Goal: Task Accomplishment & Management: Manage account settings

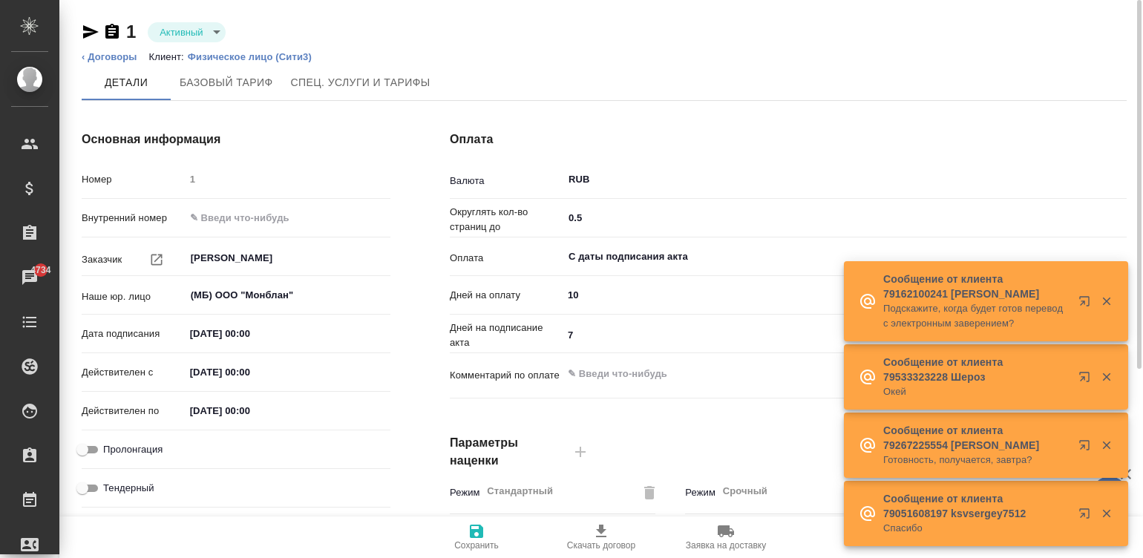
click at [223, 56] on p "Физическое лицо (Сити3)" at bounding box center [255, 56] width 135 height 11
click at [272, 50] on li "Клиент: Физическое лицо (Сити3)" at bounding box center [236, 57] width 174 height 15
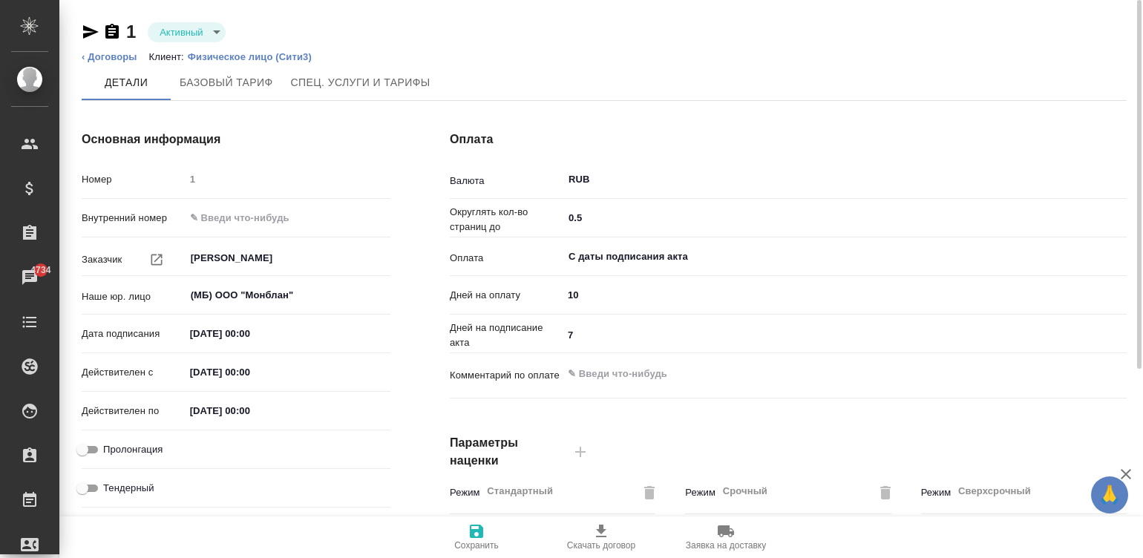
click at [266, 53] on p "Физическое лицо (Сити3)" at bounding box center [255, 56] width 135 height 11
click at [230, 55] on p "Физическое лицо (Сити3)" at bounding box center [255, 56] width 135 height 11
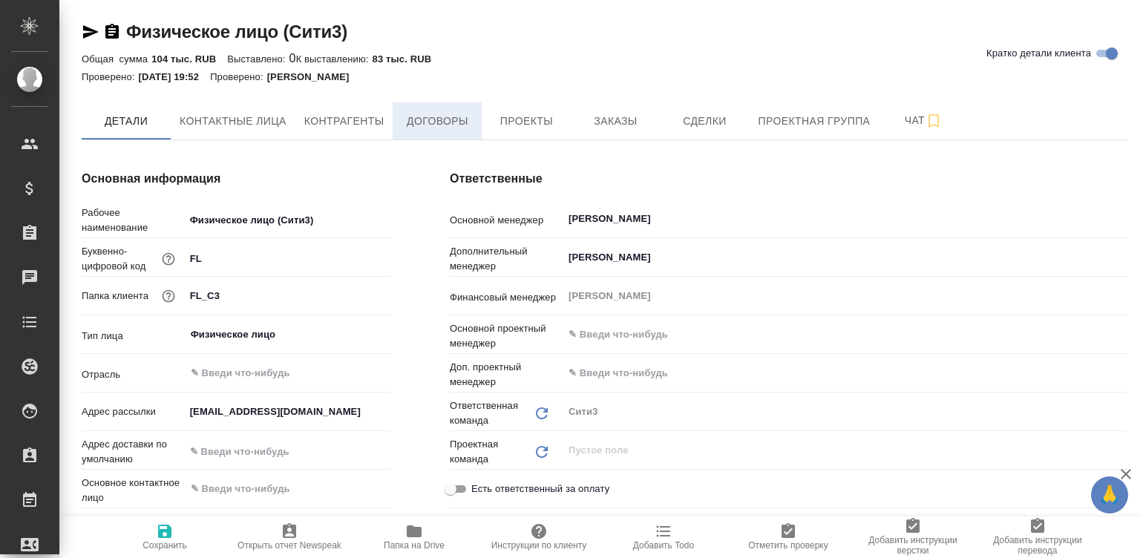
type textarea "x"
click at [445, 117] on span "Договоры" at bounding box center [436, 121] width 71 height 19
type textarea "x"
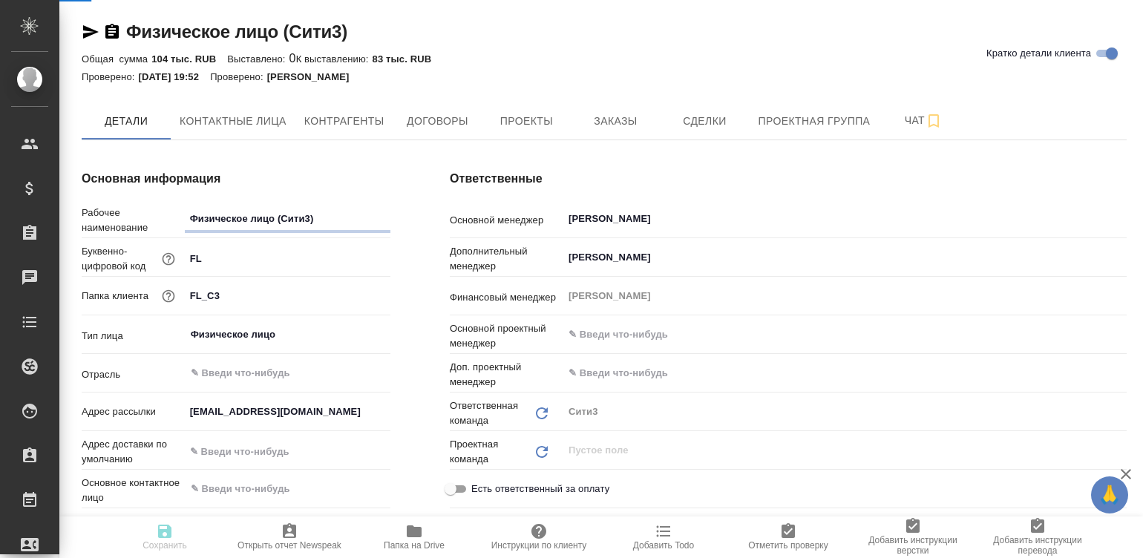
type textarea "x"
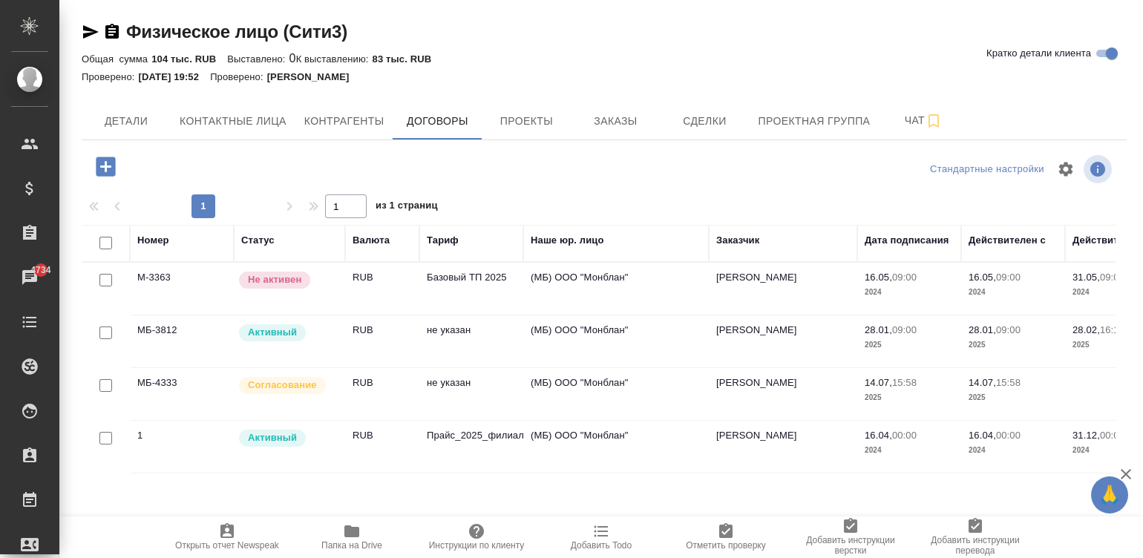
click at [372, 393] on td "RUB" at bounding box center [382, 394] width 74 height 52
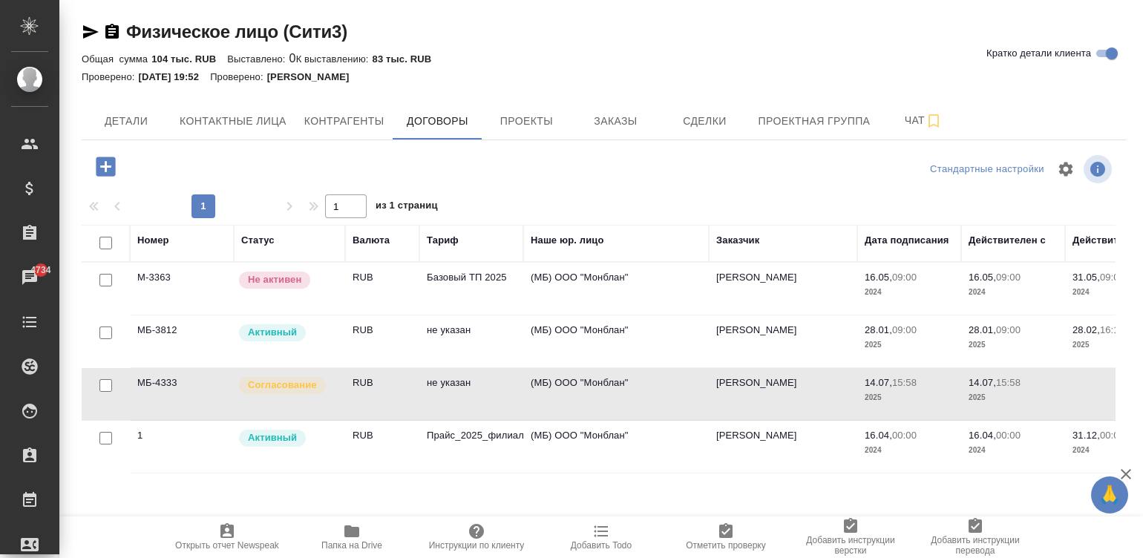
click at [372, 393] on td "RUB" at bounding box center [382, 394] width 74 height 52
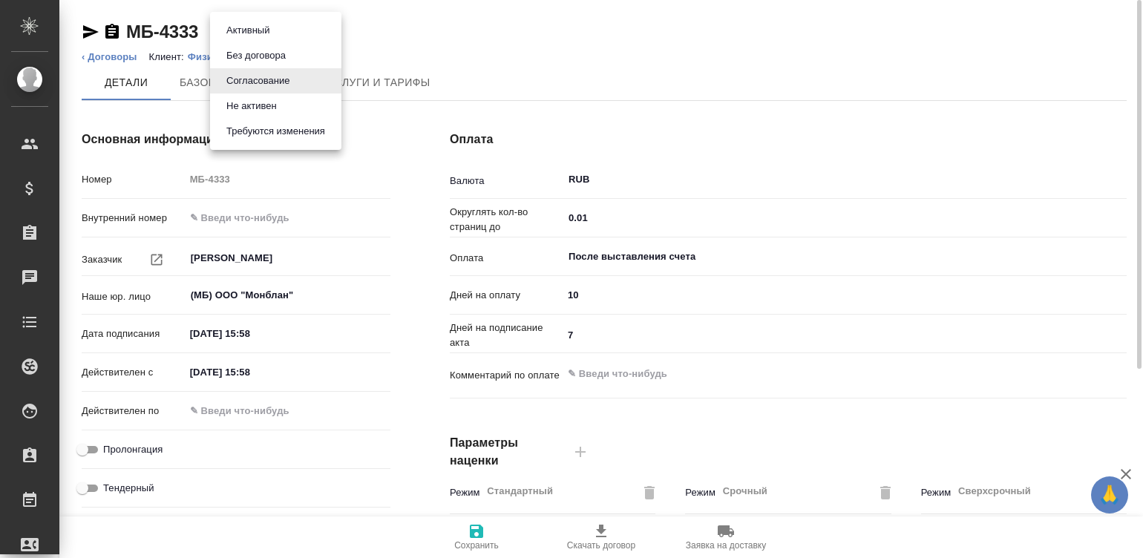
click at [237, 31] on body "🙏 .cls-1 fill:#fff; AWATERA Малинина Мария m.malinina Клиенты Спецификации Зака…" at bounding box center [571, 279] width 1143 height 558
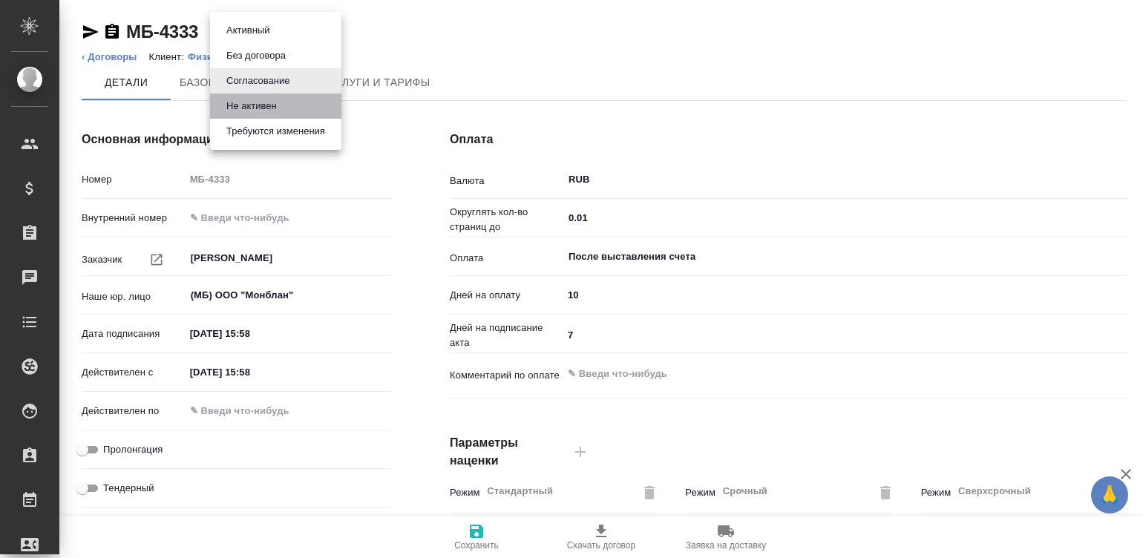
click at [282, 101] on li "Не активен" at bounding box center [275, 106] width 131 height 25
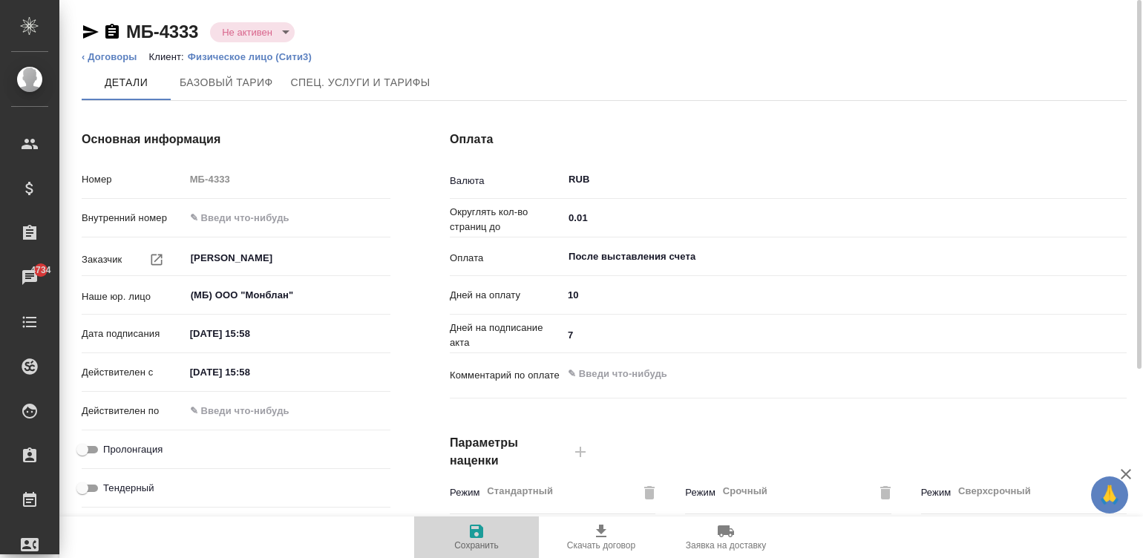
click at [468, 531] on icon "button" at bounding box center [477, 531] width 18 height 18
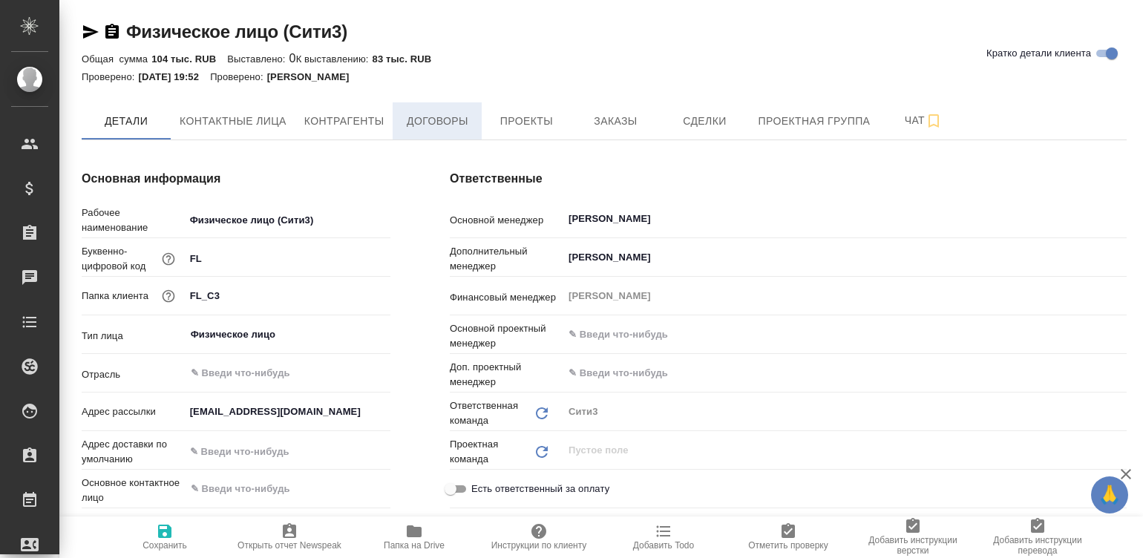
type textarea "x"
click at [429, 123] on span "Договоры" at bounding box center [436, 121] width 71 height 19
type textarea "x"
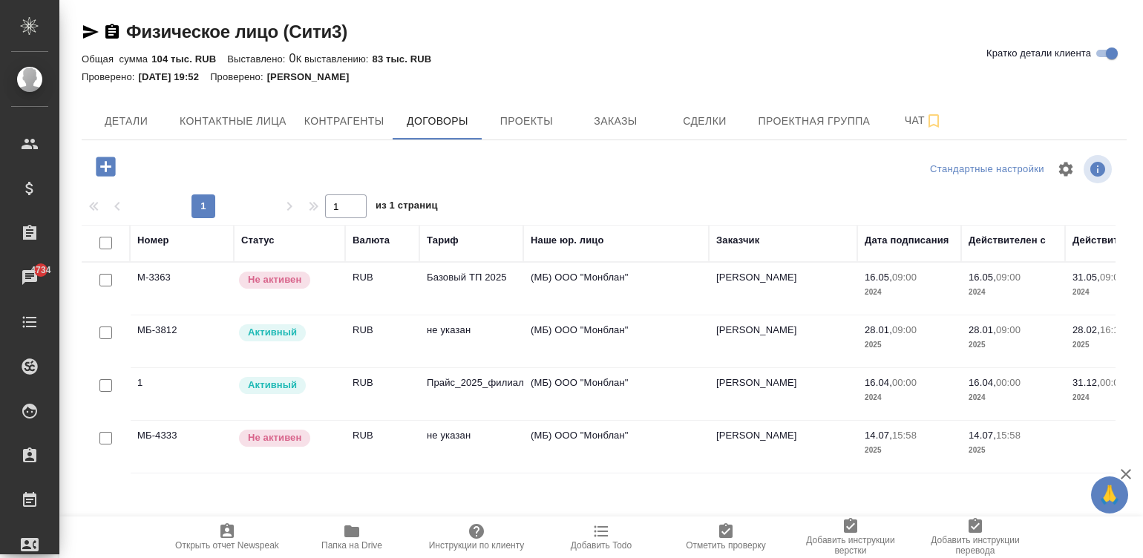
click at [385, 337] on td "RUB" at bounding box center [382, 341] width 74 height 52
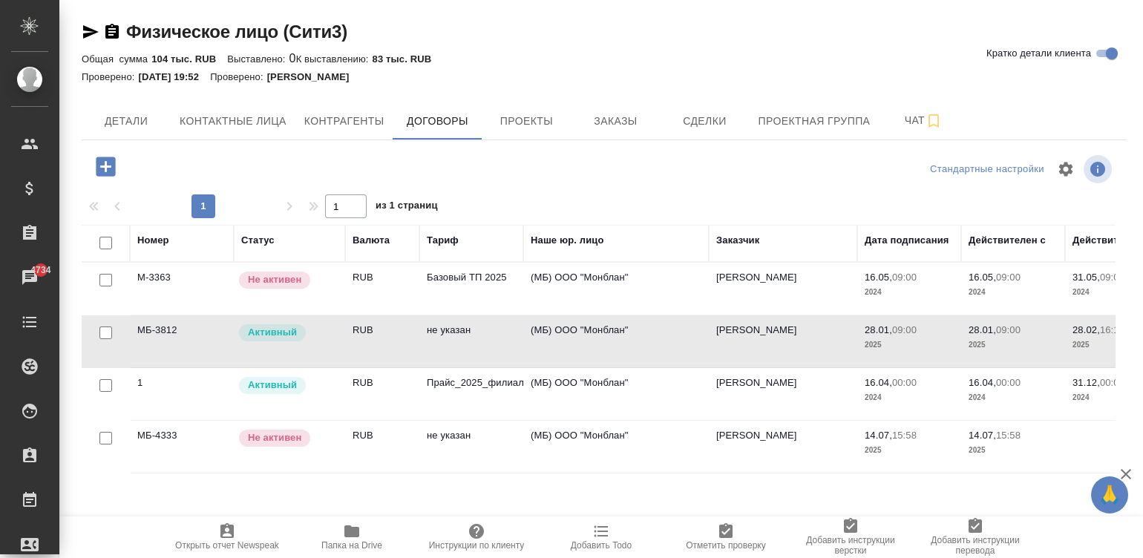
click at [385, 337] on td "RUB" at bounding box center [382, 341] width 74 height 52
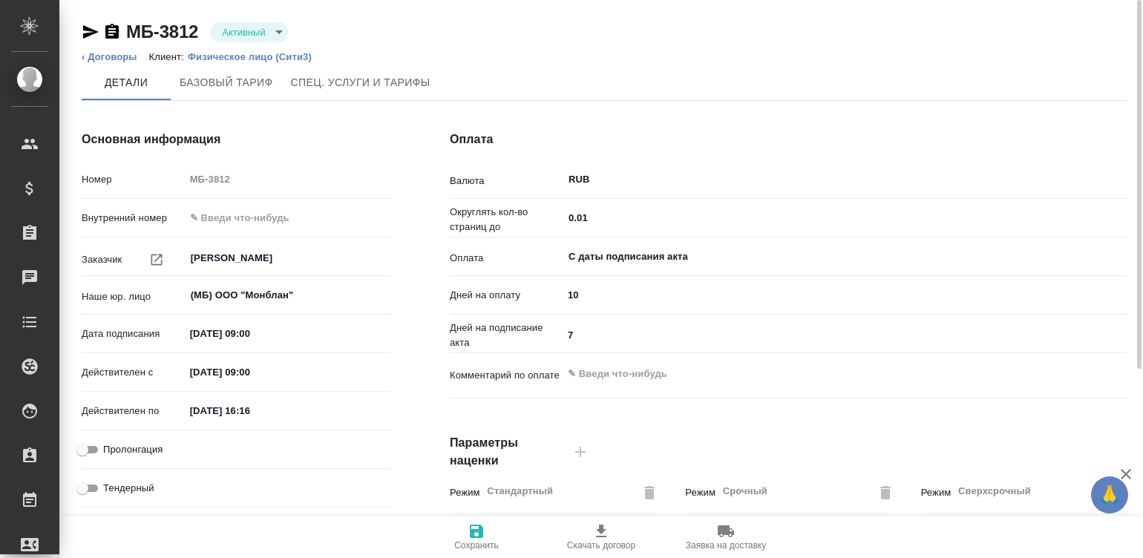
click at [219, 20] on div "МБ-3812 Активный active" at bounding box center [185, 32] width 206 height 24
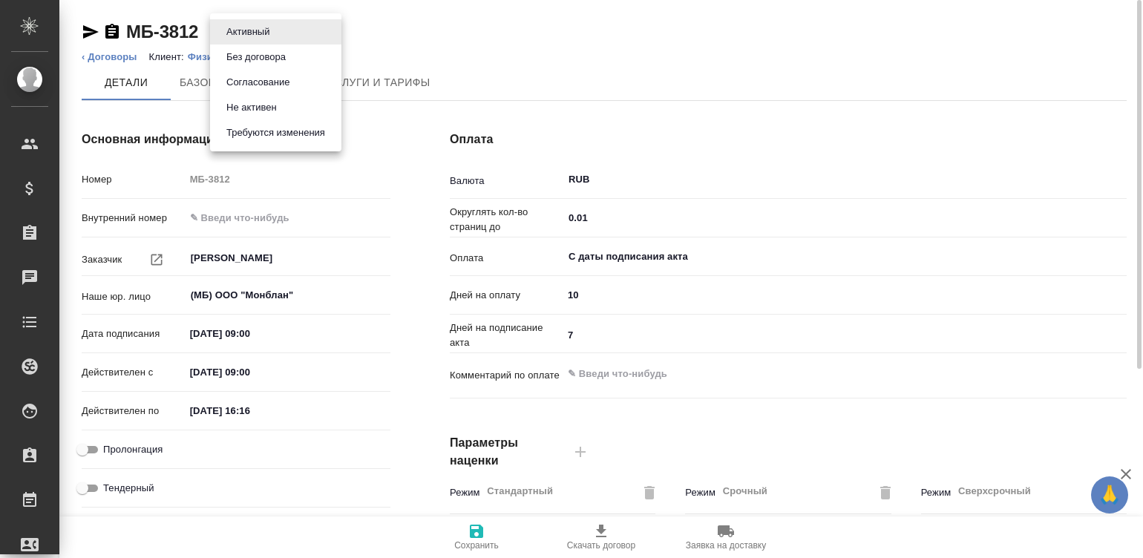
click at [234, 30] on body "🙏 .cls-1 fill:#fff; AWATERA [PERSON_NAME]malinina Клиенты Спецификации Заказы Ч…" at bounding box center [571, 279] width 1143 height 558
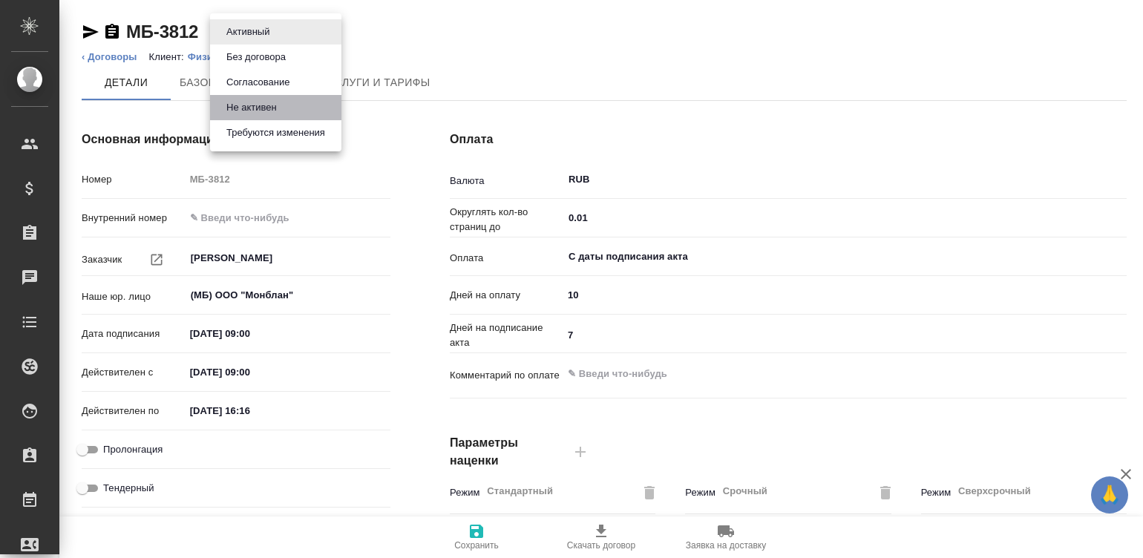
click at [294, 103] on li "Не активен" at bounding box center [275, 107] width 131 height 25
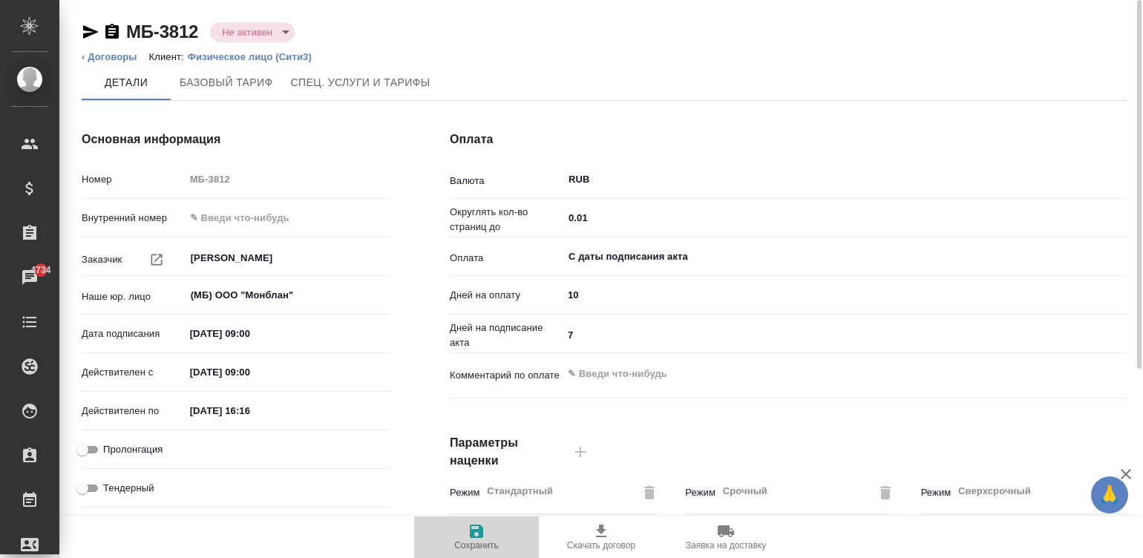
click at [470, 531] on icon "button" at bounding box center [476, 531] width 13 height 13
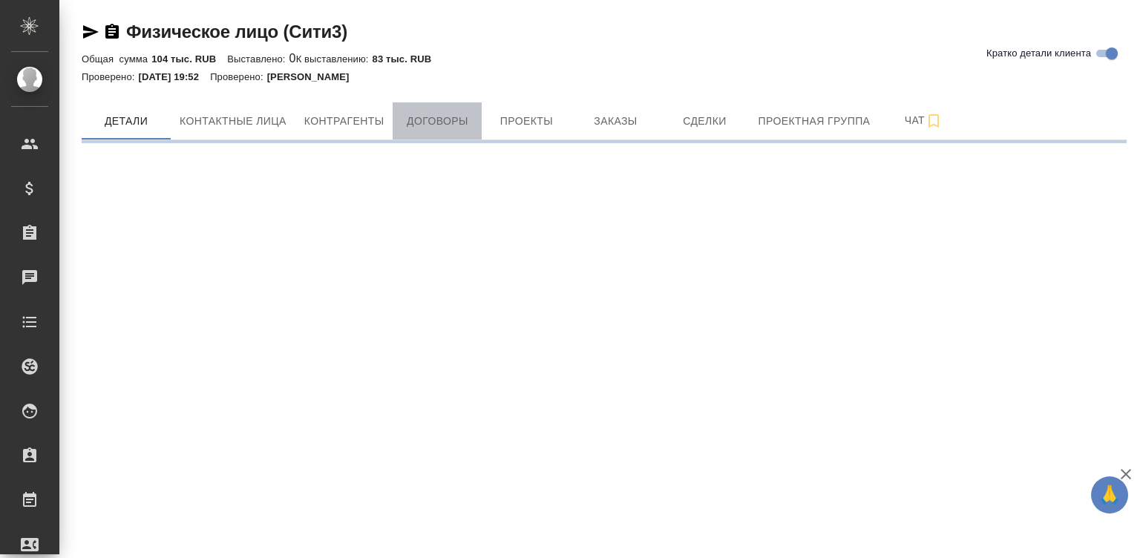
click at [450, 121] on span "Договоры" at bounding box center [436, 121] width 71 height 19
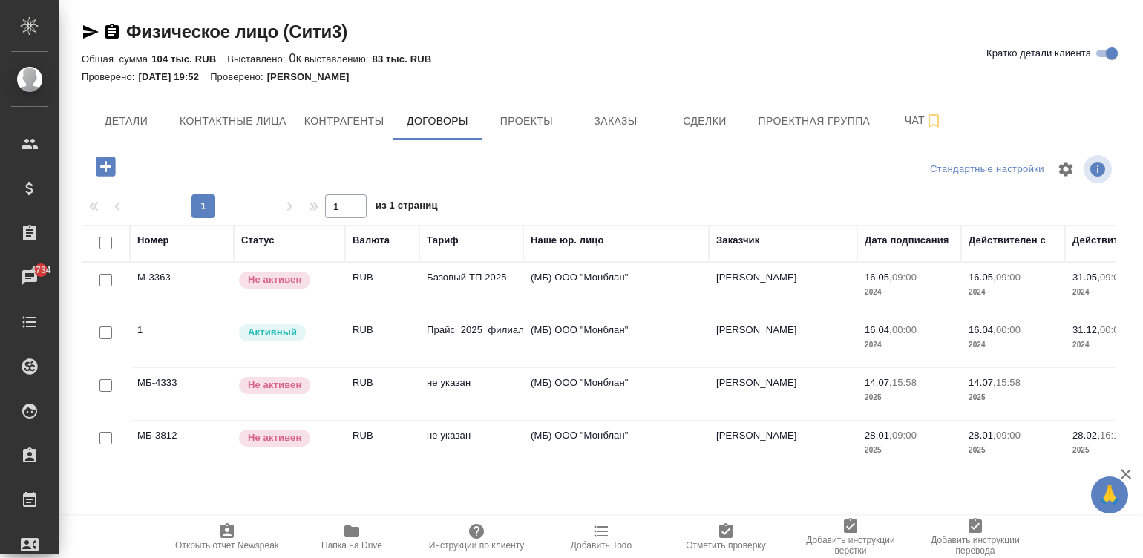
click at [370, 289] on td "RUB" at bounding box center [382, 289] width 74 height 52
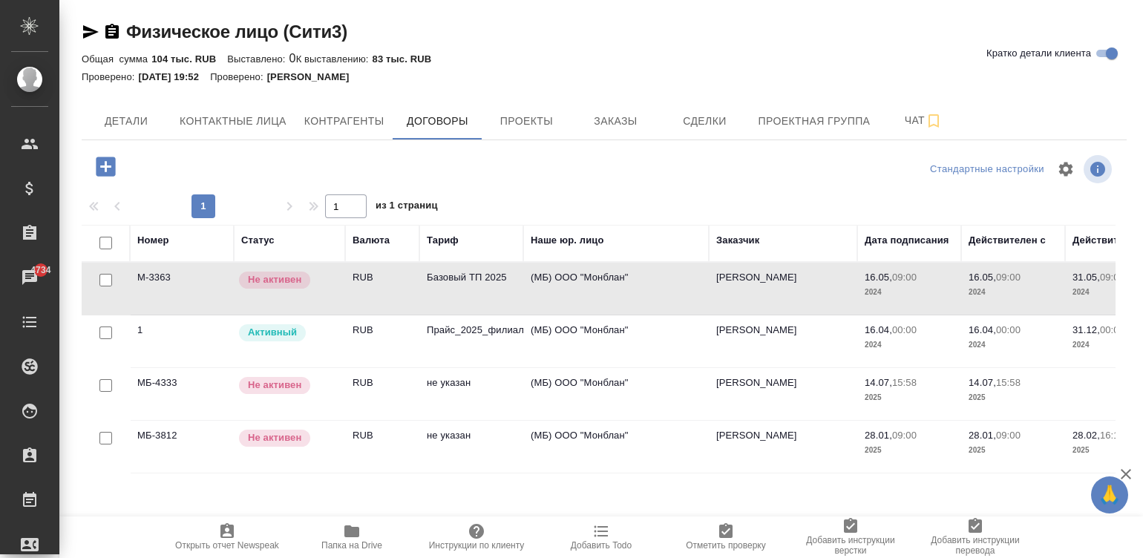
click at [370, 289] on td "RUB" at bounding box center [382, 289] width 74 height 52
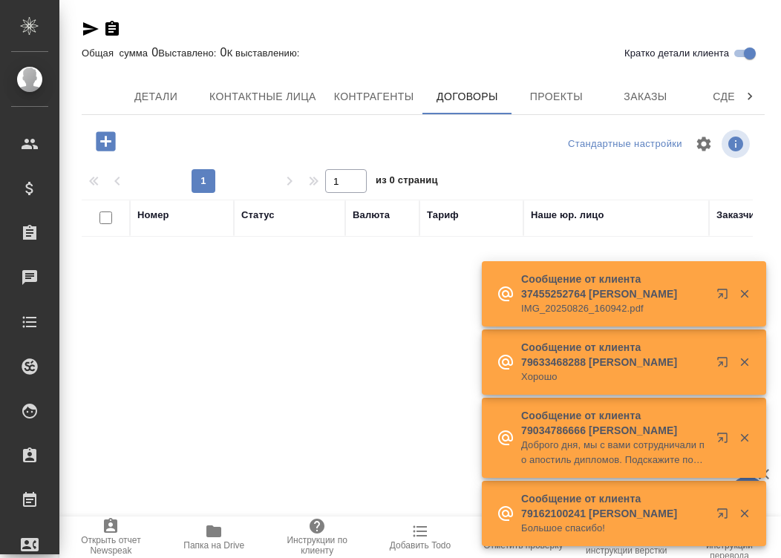
click at [741, 289] on icon "button" at bounding box center [744, 293] width 13 height 13
click at [743, 360] on icon "button" at bounding box center [744, 362] width 8 height 8
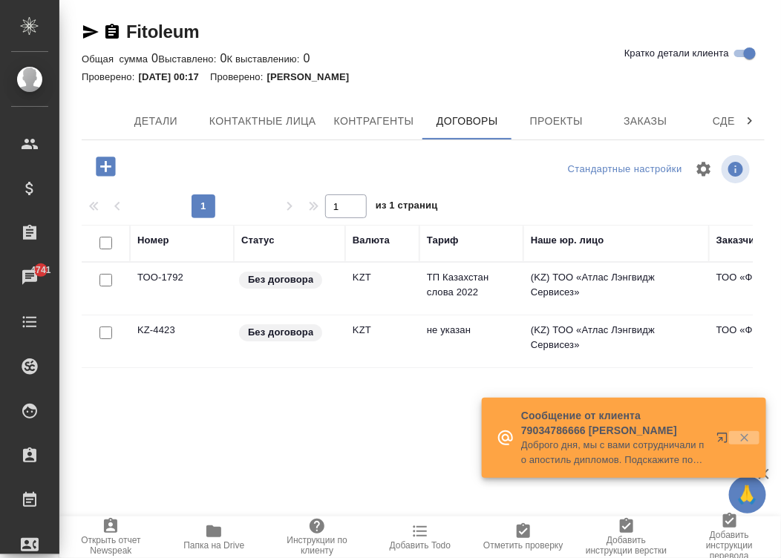
click at [746, 439] on icon "button" at bounding box center [744, 437] width 13 height 13
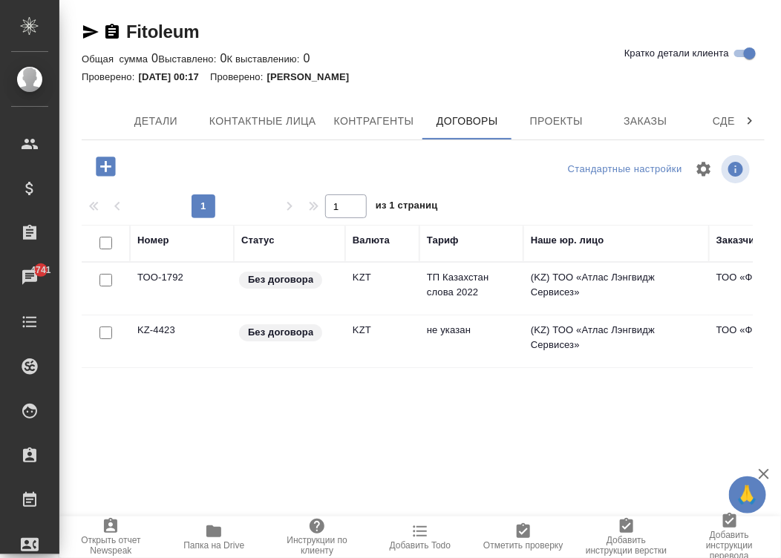
click at [387, 341] on td "KZT" at bounding box center [382, 341] width 74 height 52
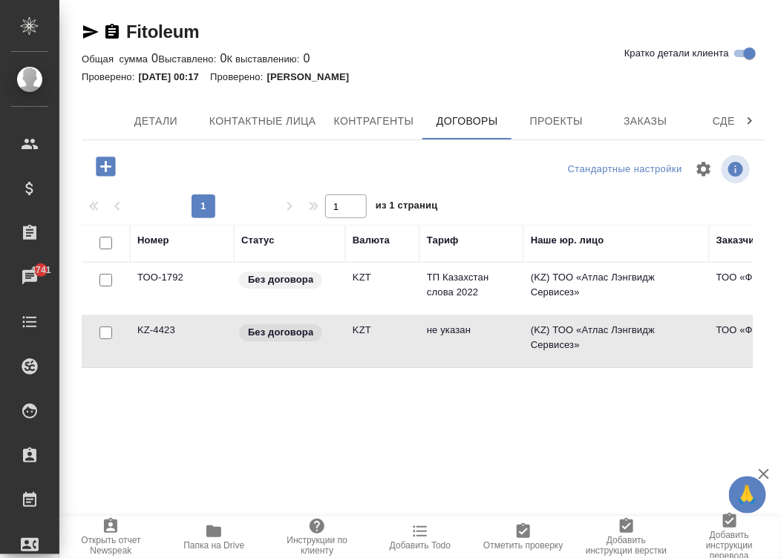
click at [387, 341] on td "KZT" at bounding box center [382, 341] width 74 height 52
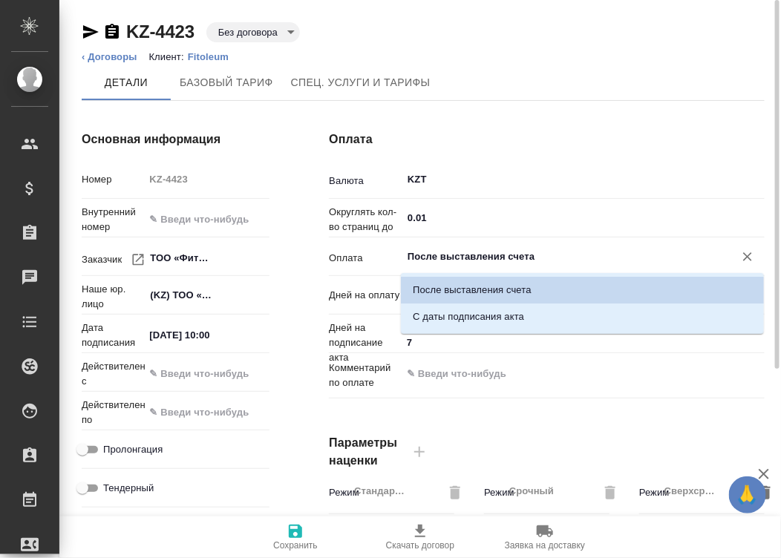
click at [505, 250] on input "После выставления счета" at bounding box center [558, 257] width 304 height 18
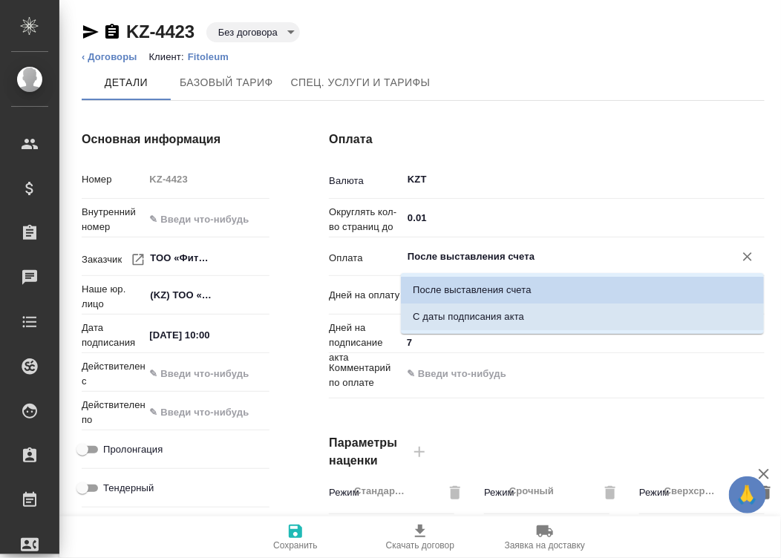
click at [482, 318] on p "С даты подписания акта" at bounding box center [468, 316] width 111 height 15
type input "С даты подписания акта"
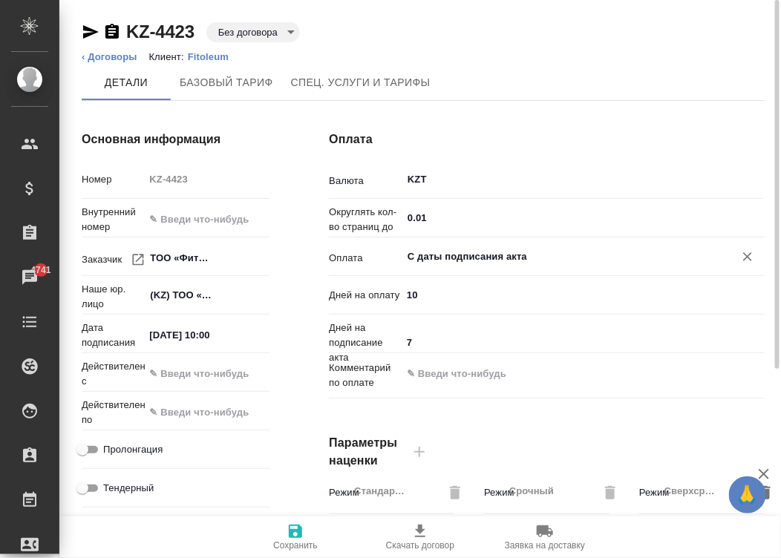
click at [246, 339] on input "14.08.2025 10:00" at bounding box center [206, 335] width 125 height 22
click at [246, 339] on div "Очистить" at bounding box center [243, 335] width 52 height 18
click at [188, 332] on input "14.08.2025 10:00" at bounding box center [181, 335] width 72 height 22
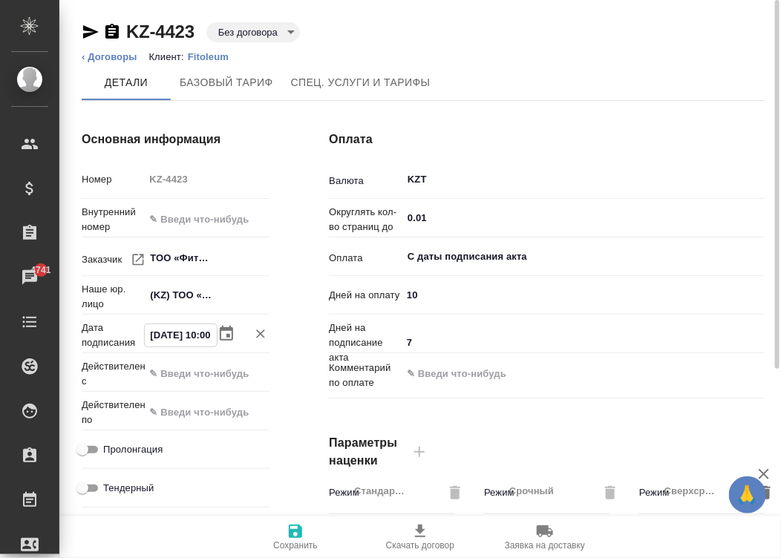
click at [188, 332] on input "14.08.2025 10:00" at bounding box center [181, 335] width 72 height 22
click at [203, 365] on input "text" at bounding box center [207, 374] width 124 height 22
paste input "14.08.2025 10:00"
type input "14.08.2025 10:00"
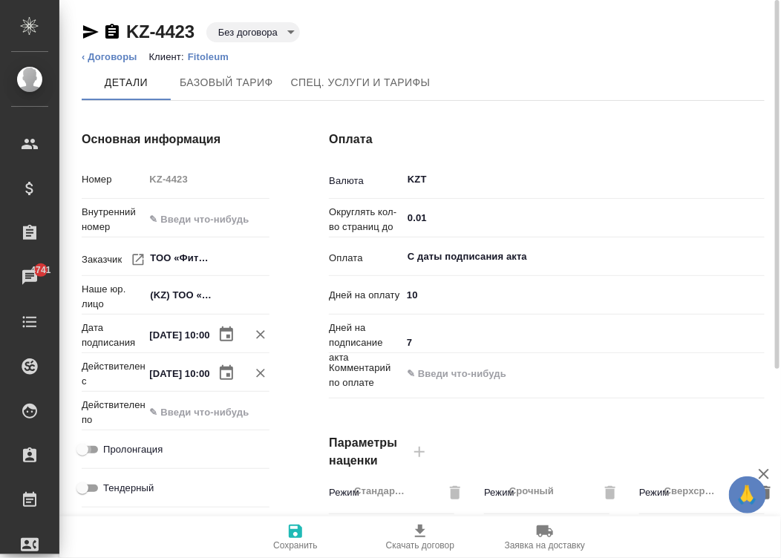
scroll to position [0, 0]
click at [91, 445] on input "Пролонгация" at bounding box center [82, 450] width 53 height 18
checkbox input "true"
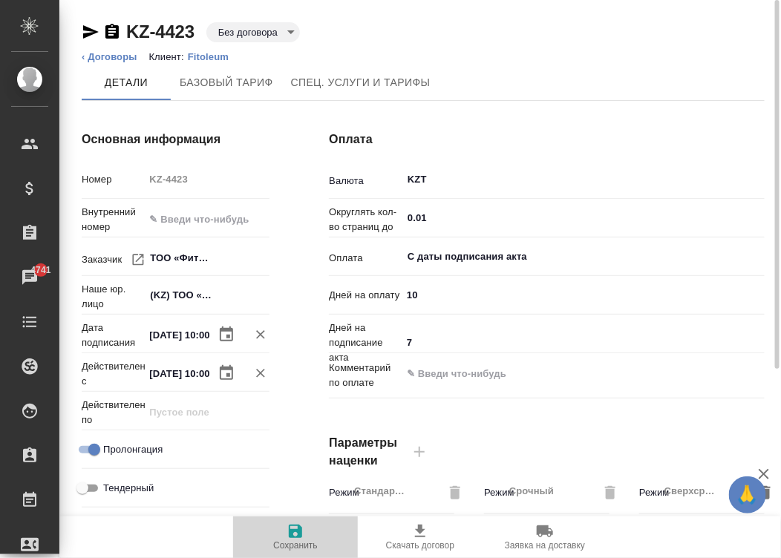
click at [304, 531] on icon "button" at bounding box center [295, 531] width 18 height 18
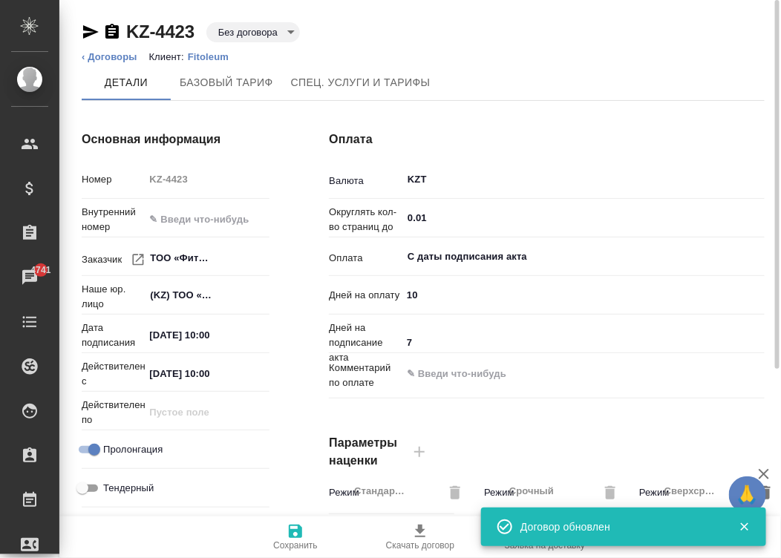
click at [304, 359] on div "Оплата Валюта KZT ​ Округлять кол-во страниц до 0.01 ​ Оплата С даты подписания…" at bounding box center [546, 383] width 495 height 565
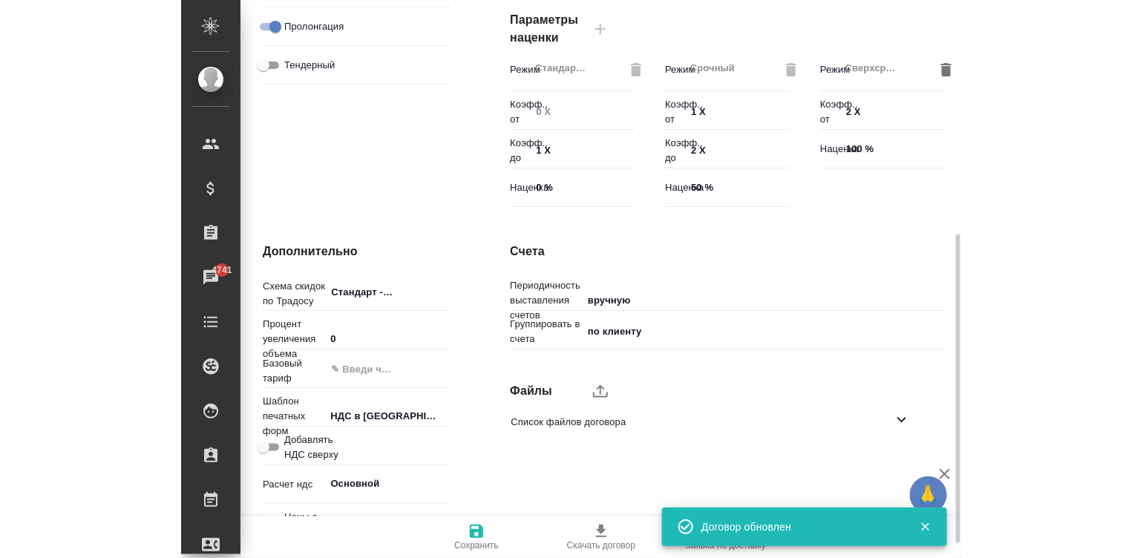
scroll to position [450, 0]
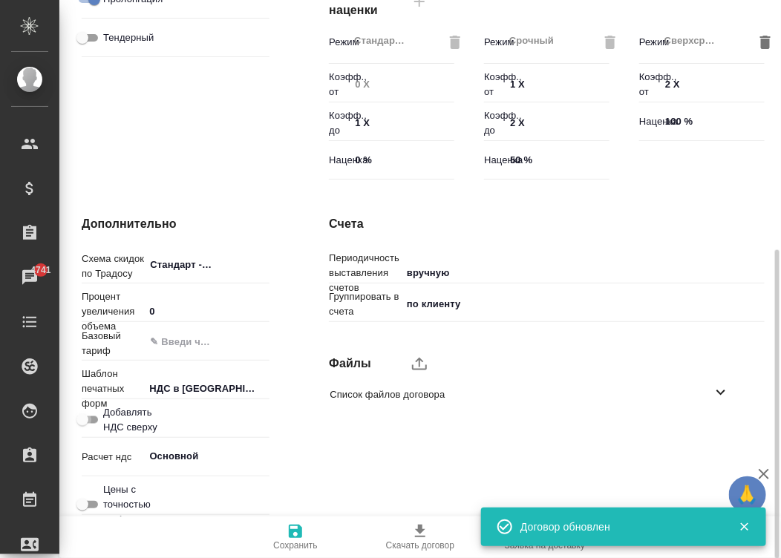
click at [88, 416] on input "Добавлять НДС сверху" at bounding box center [82, 420] width 53 height 18
checkbox input "true"
type textarea "x"
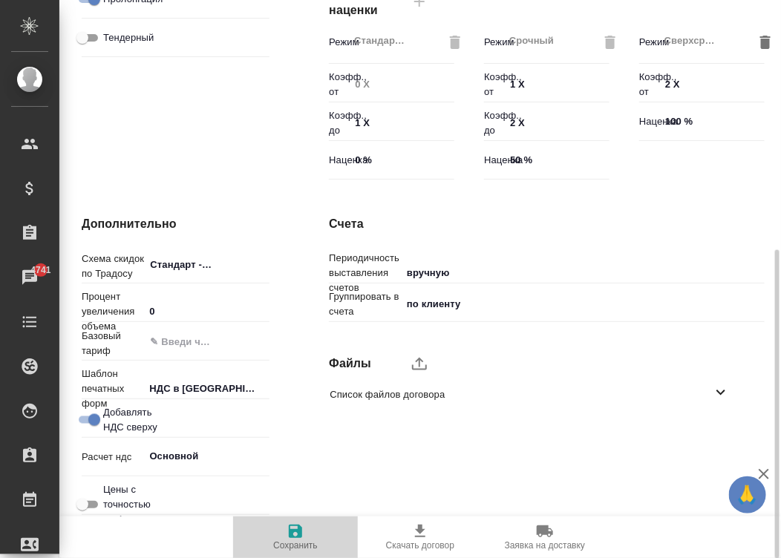
click at [304, 543] on span "Сохранить" at bounding box center [295, 545] width 45 height 10
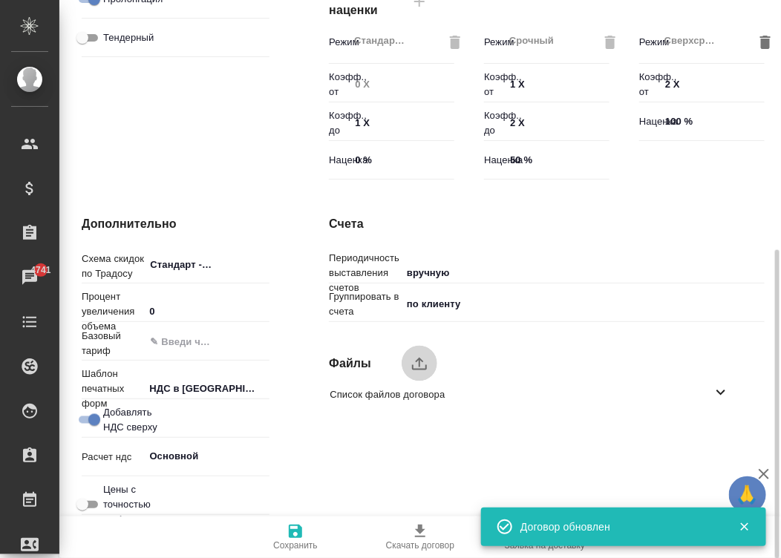
click at [415, 356] on icon "upload" at bounding box center [419, 364] width 18 height 18
click at [0, 0] on input "upload" at bounding box center [0, 0] width 0 height 0
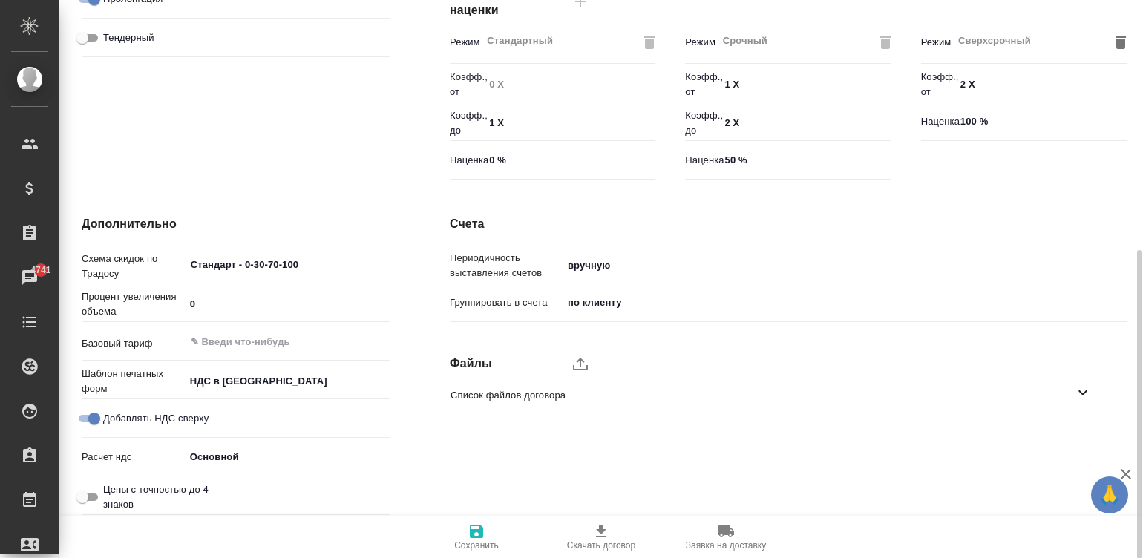
type textarea "x"
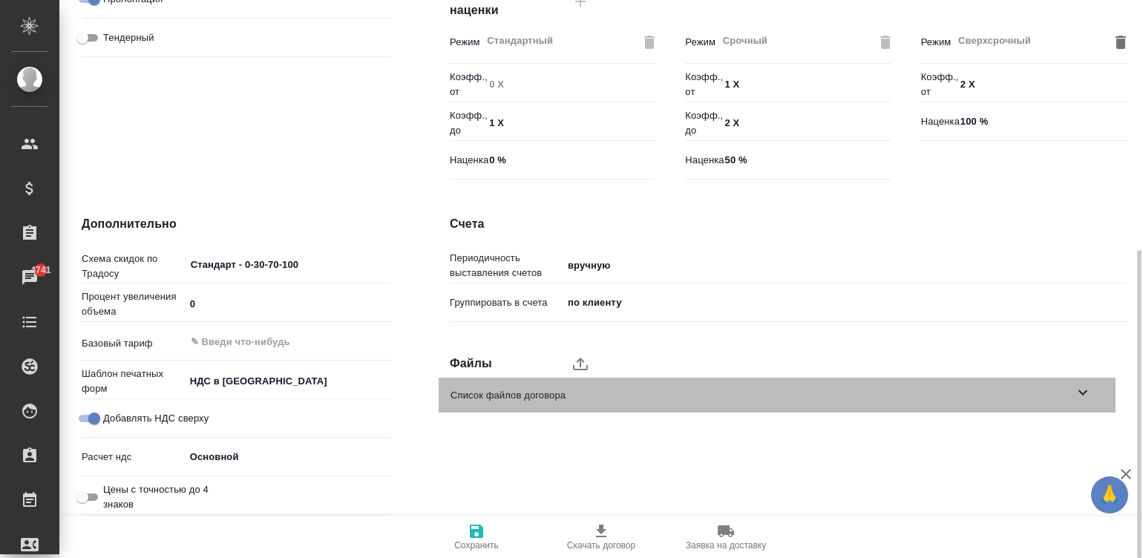
click at [780, 390] on span "Список файлов договора" at bounding box center [761, 395] width 623 height 15
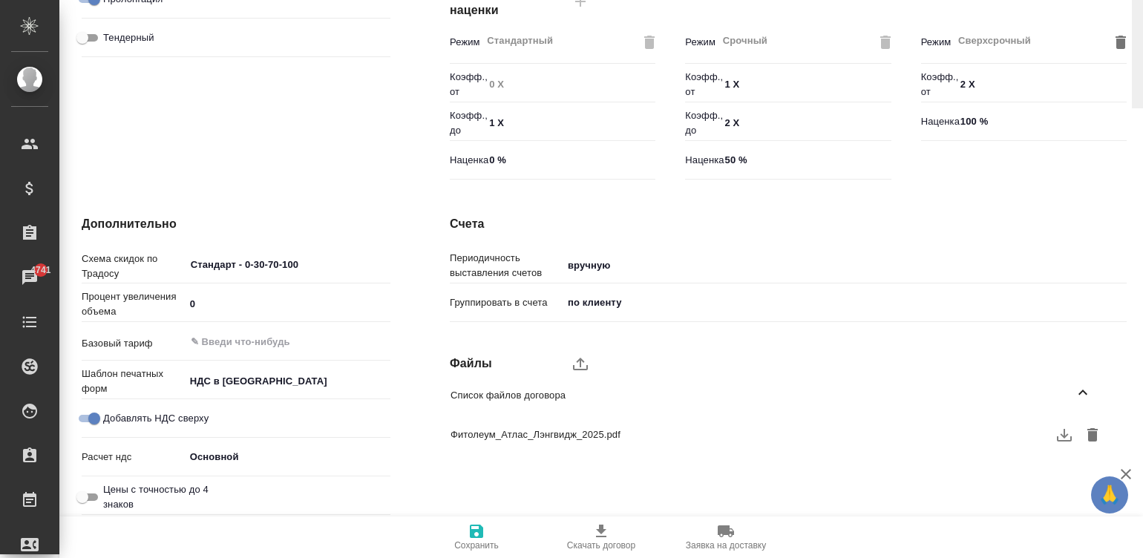
scroll to position [0, 0]
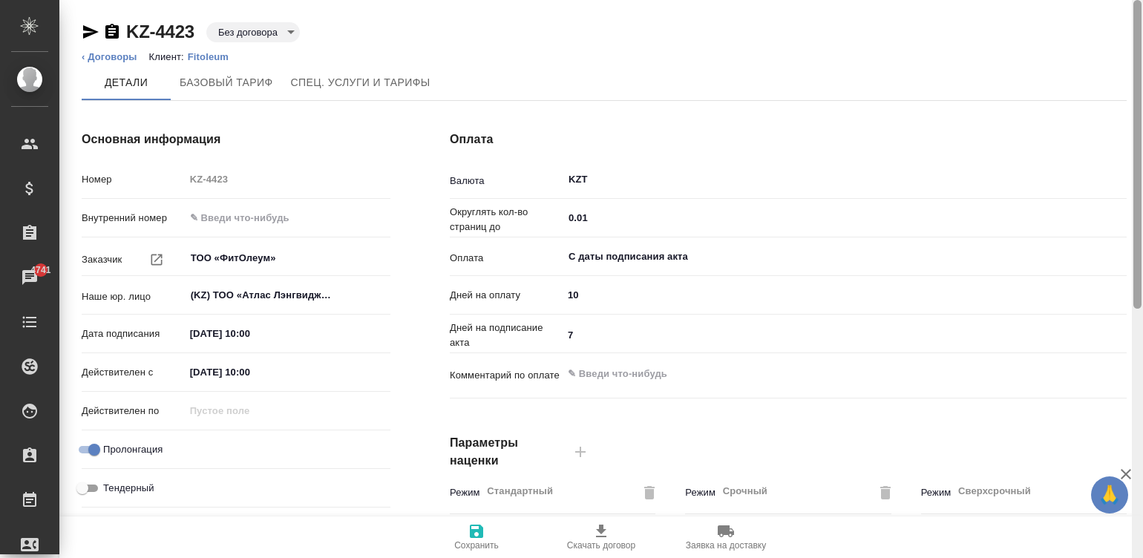
click at [780, 24] on div at bounding box center [1137, 279] width 11 height 559
click at [266, 33] on body "🙏 .cls-1 fill:#fff; AWATERA Малинина Мария m.malinina Клиенты Спецификации Зака…" at bounding box center [571, 279] width 1143 height 558
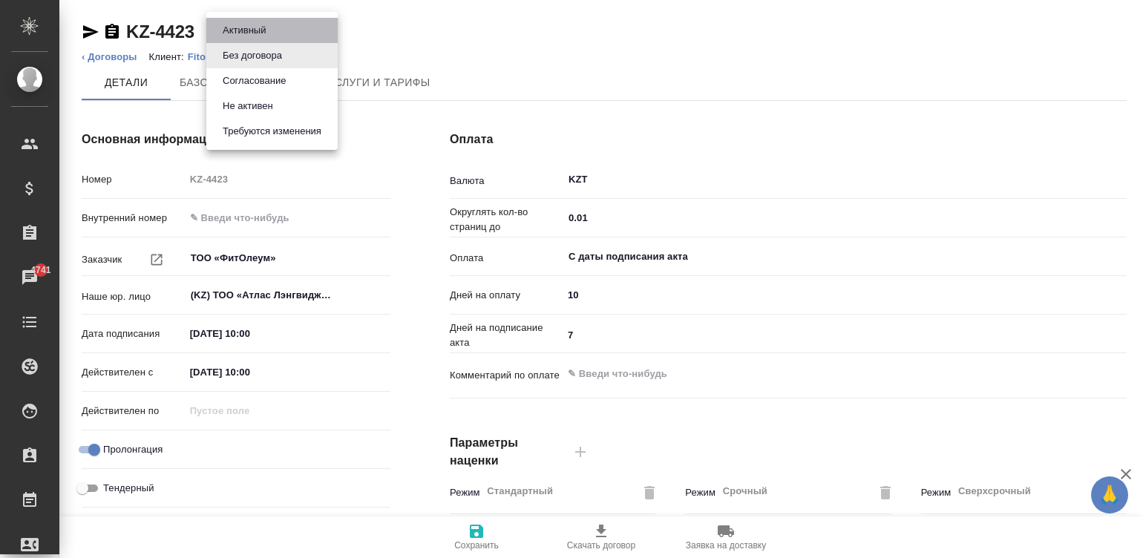
click at [258, 24] on button "Активный" at bounding box center [244, 30] width 52 height 16
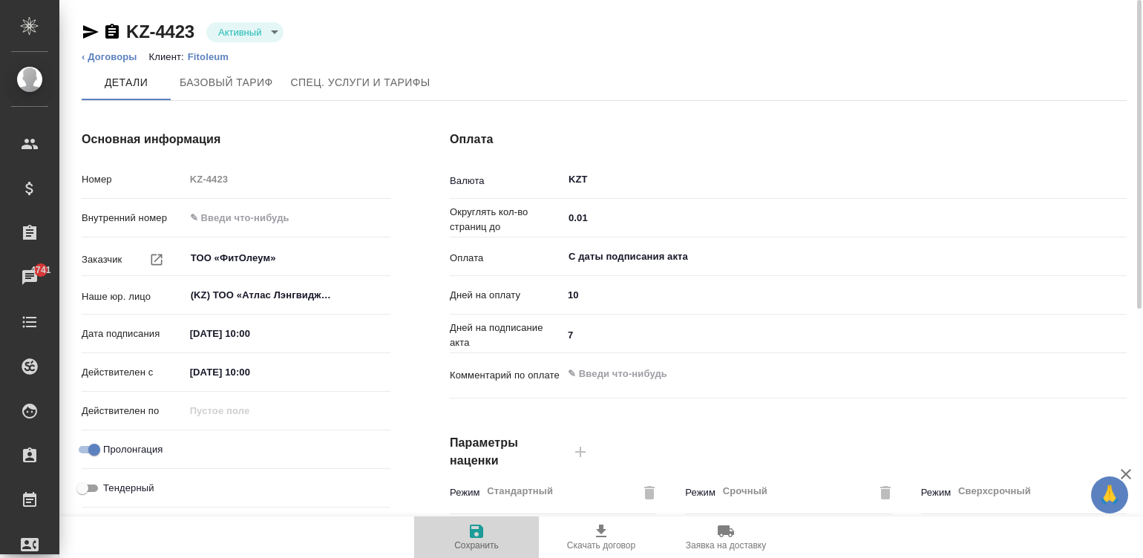
click at [473, 538] on icon "button" at bounding box center [477, 531] width 18 height 18
